Goal: Information Seeking & Learning: Find specific fact

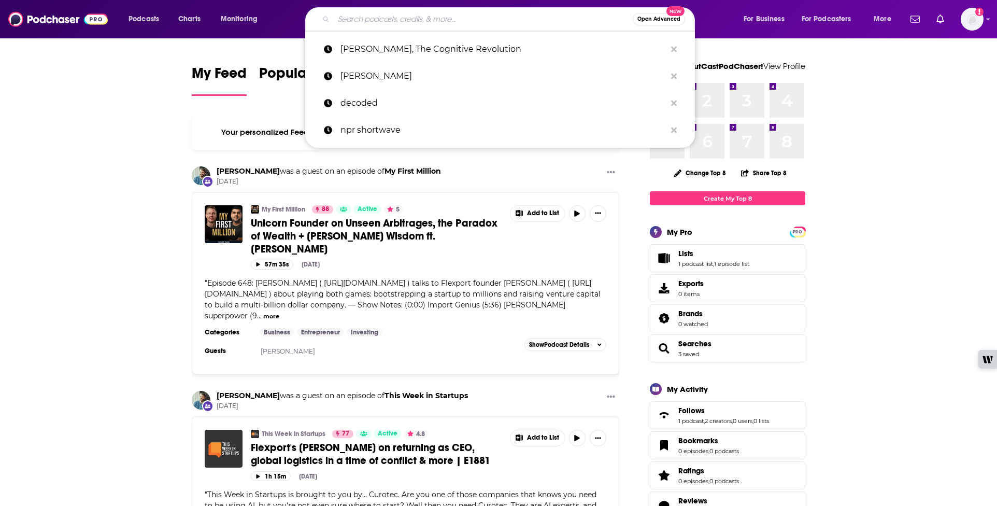
click at [355, 19] on input "Search podcasts, credits, & more..." at bounding box center [483, 19] width 299 height 17
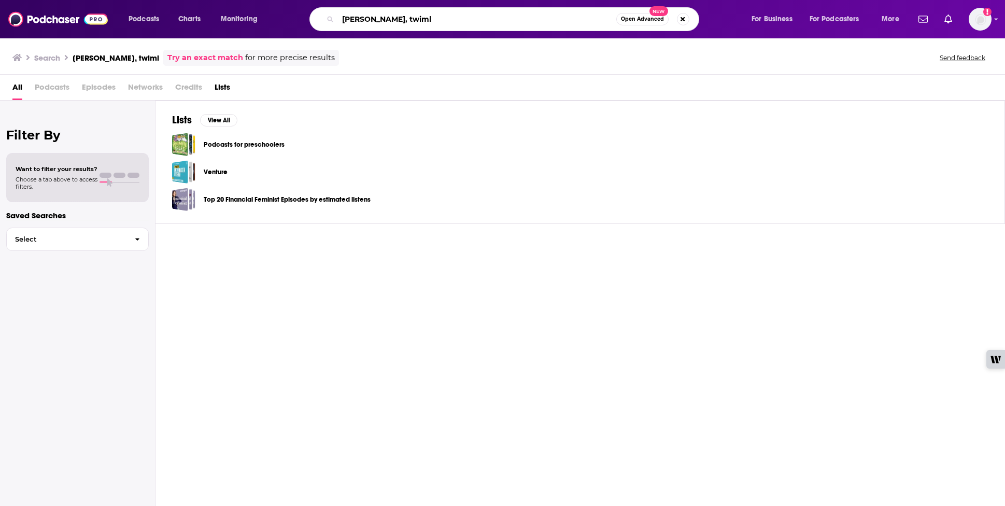
drag, startPoint x: 452, startPoint y: 15, endPoint x: 334, endPoint y: 10, distance: 117.7
click at [334, 10] on div "[PERSON_NAME], twiml Open Advanced New" at bounding box center [504, 19] width 390 height 24
type input "This week in machine learning"
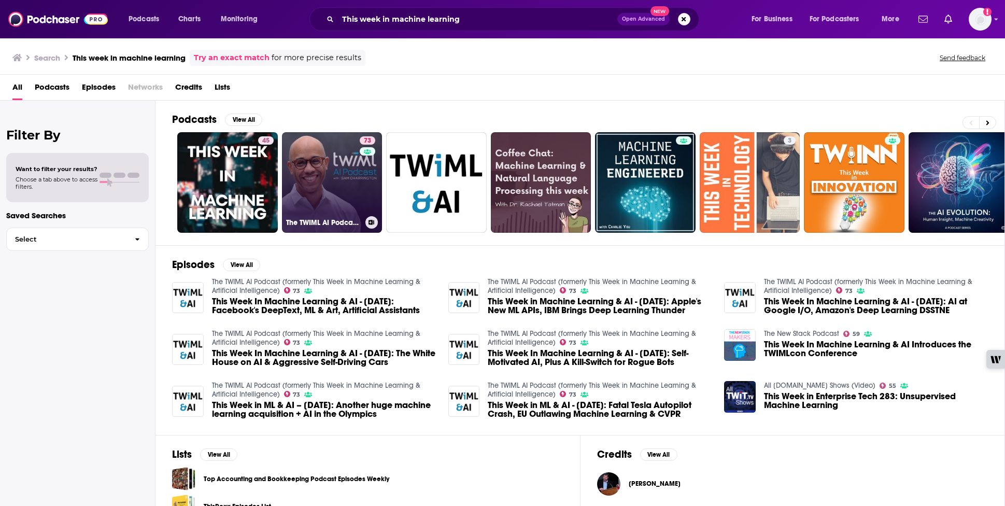
click at [322, 175] on link "73 The TWIML AI Podcast (formerly This Week in Machine Learning & Artificial In…" at bounding box center [332, 182] width 101 height 101
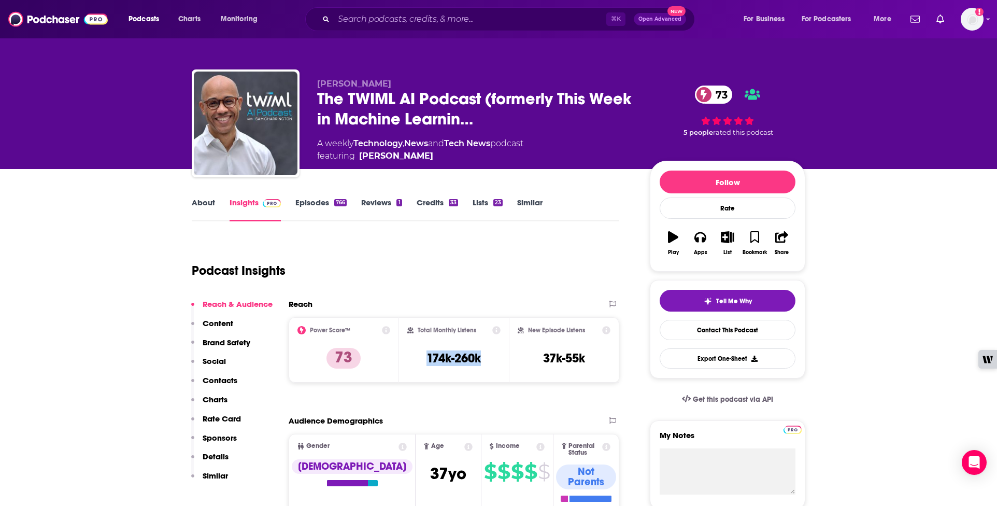
drag, startPoint x: 483, startPoint y: 359, endPoint x: 422, endPoint y: 363, distance: 61.8
click at [422, 363] on div "Total Monthly Listens 174k-260k" at bounding box center [454, 350] width 94 height 48
copy h3 "174k-260k"
